Goal: Check status: Check status

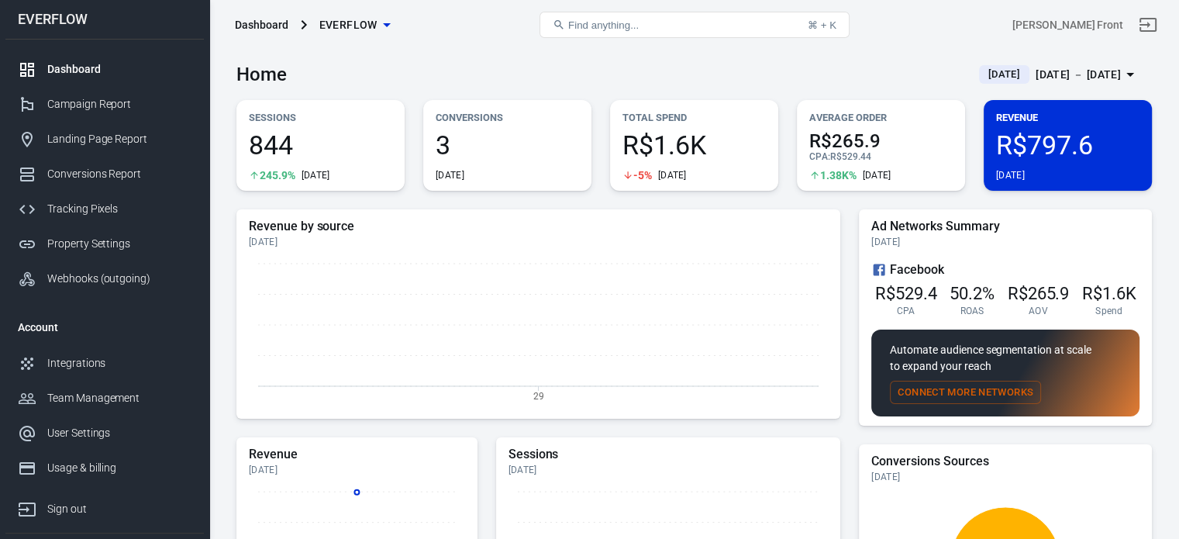
click at [1051, 66] on div "[DATE] － [DATE]" at bounding box center [1077, 74] width 85 height 19
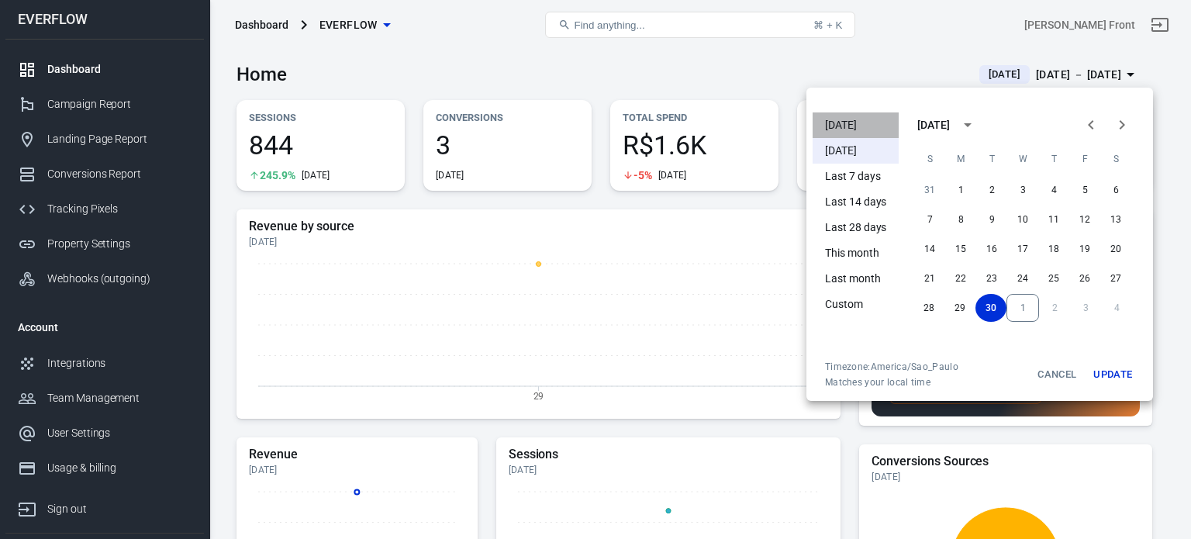
click at [840, 115] on li "[DATE]" at bounding box center [855, 125] width 86 height 26
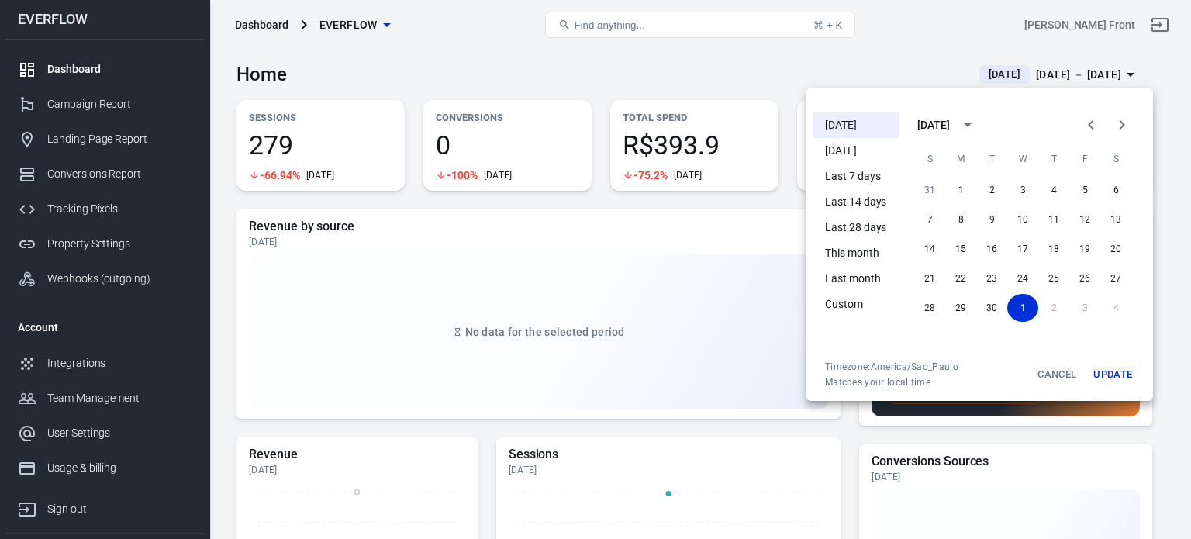
click at [543, 54] on div at bounding box center [595, 269] width 1191 height 539
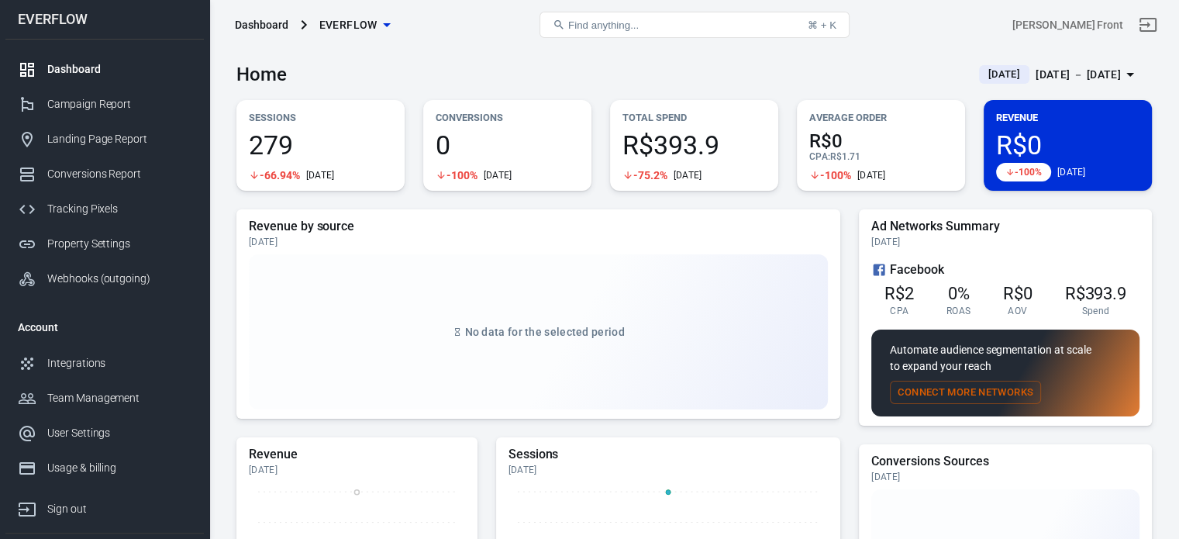
scroll to position [155, 0]
